Goal: Task Accomplishment & Management: Complete application form

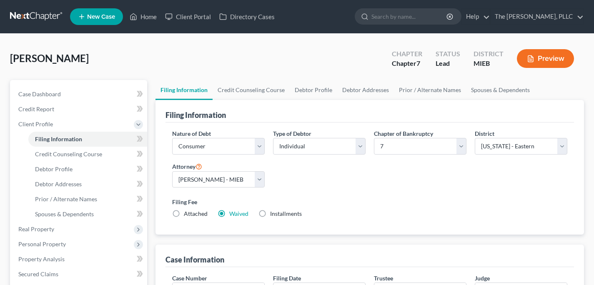
select select "1"
select select "0"
select select "40"
select select "0"
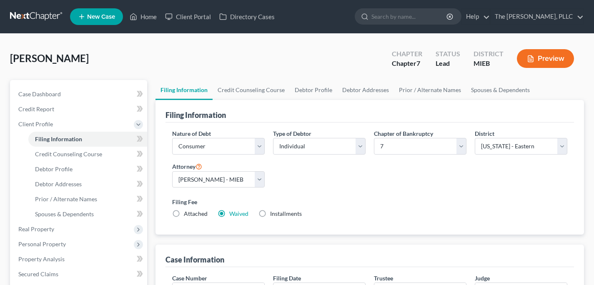
select select "23"
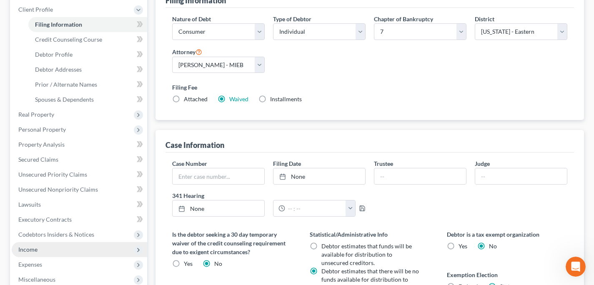
scroll to position [152, 0]
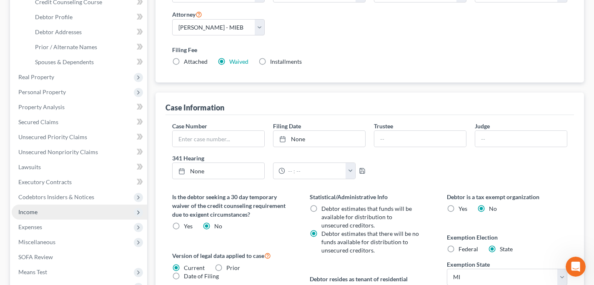
click at [77, 206] on span "Income" at bounding box center [79, 212] width 135 height 15
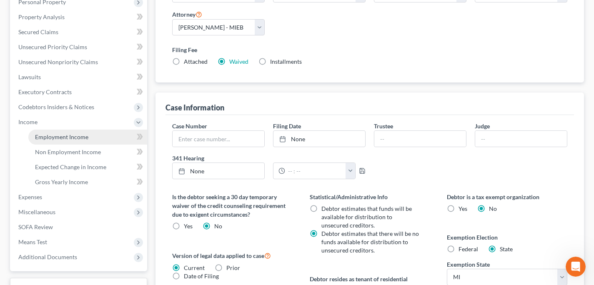
click at [84, 140] on span "Employment Income" at bounding box center [61, 136] width 53 height 7
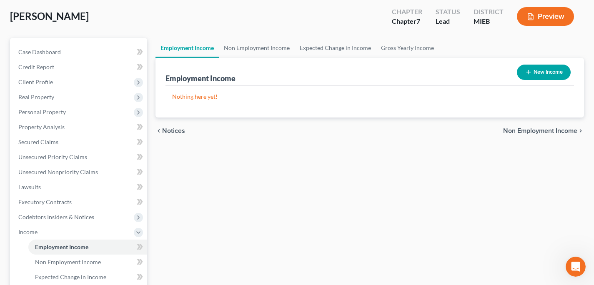
scroll to position [48, 0]
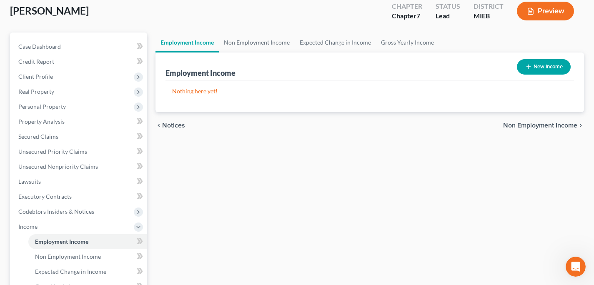
click at [256, 30] on div "[PERSON_NAME] Upgraded Chapter Chapter 7 Status Lead District MIEB Preview" at bounding box center [297, 14] width 574 height 36
click at [261, 41] on link "Non Employment Income" at bounding box center [257, 43] width 76 height 20
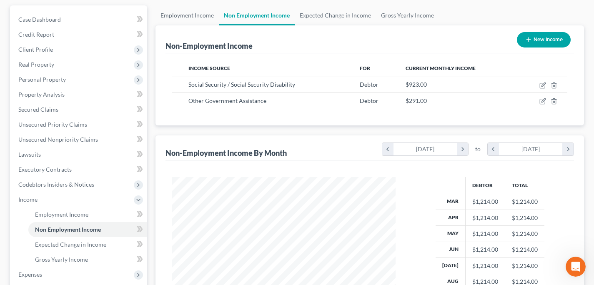
scroll to position [75, 0]
